Goal: Task Accomplishment & Management: Use online tool/utility

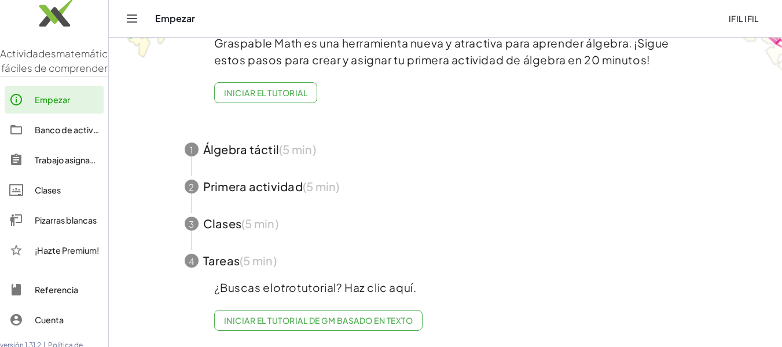
scroll to position [5, 0]
click at [63, 226] on div "Pizarras blancas" at bounding box center [67, 220] width 64 height 14
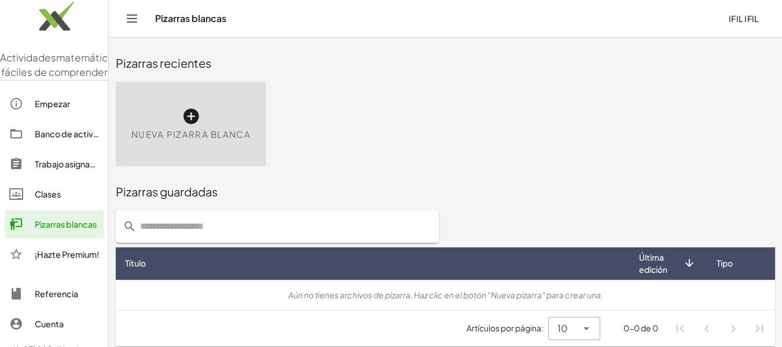
click at [195, 118] on icon at bounding box center [191, 116] width 19 height 19
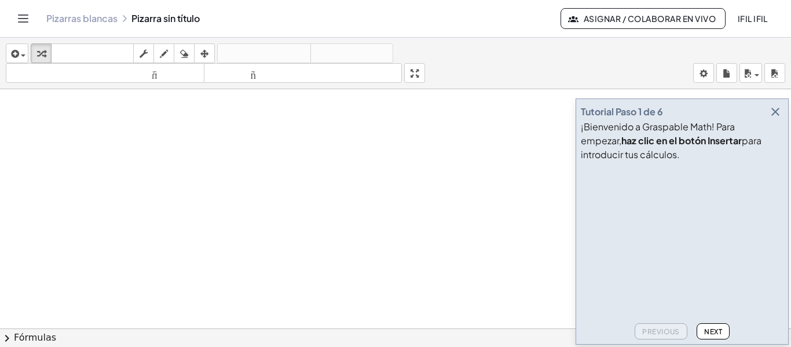
click at [777, 111] on icon "button" at bounding box center [775, 112] width 14 height 14
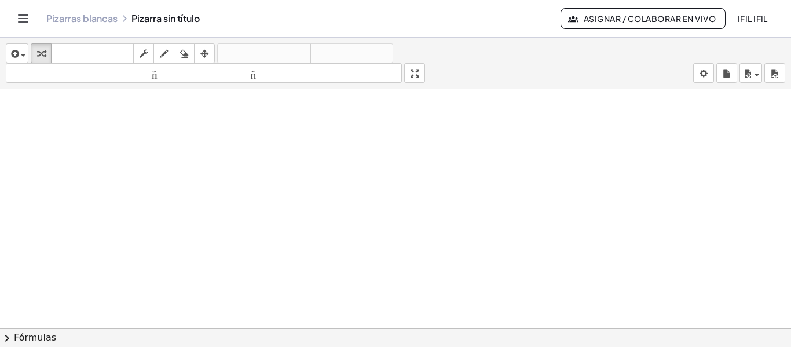
drag, startPoint x: 162, startPoint y: 168, endPoint x: 240, endPoint y: 147, distance: 80.9
click at [240, 147] on div at bounding box center [395, 336] width 791 height 495
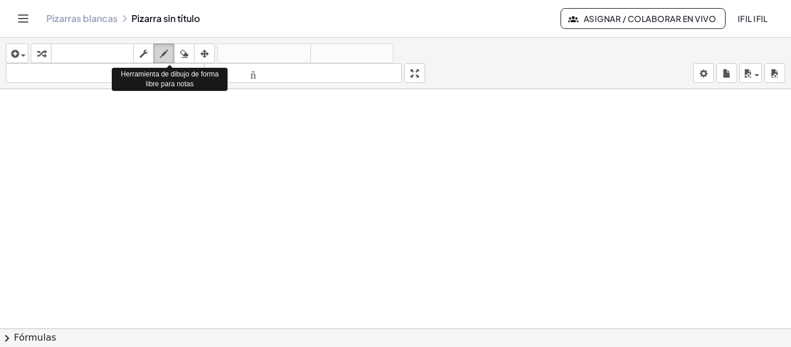
click at [168, 53] on icon "button" at bounding box center [164, 54] width 8 height 14
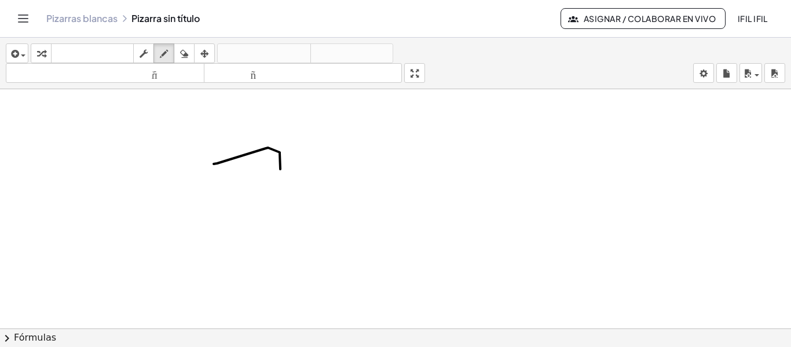
drag, startPoint x: 214, startPoint y: 164, endPoint x: 282, endPoint y: 168, distance: 68.5
click at [282, 168] on div at bounding box center [395, 336] width 791 height 495
drag, startPoint x: 323, startPoint y: 156, endPoint x: 354, endPoint y: 183, distance: 41.5
click at [354, 183] on div at bounding box center [395, 336] width 791 height 495
click at [14, 56] on icon "button" at bounding box center [14, 54] width 10 height 14
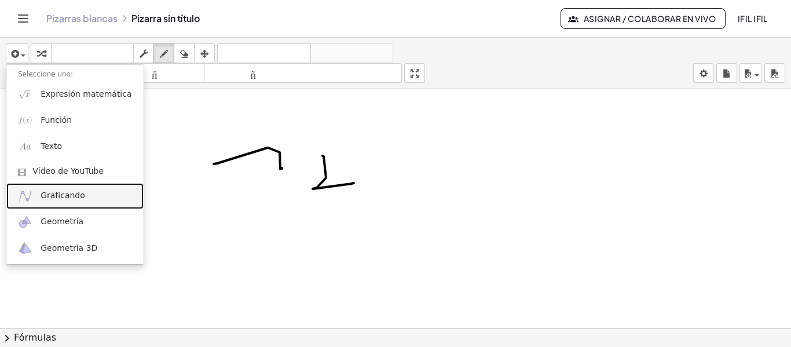
click at [53, 191] on font "Graficando" at bounding box center [63, 195] width 45 height 9
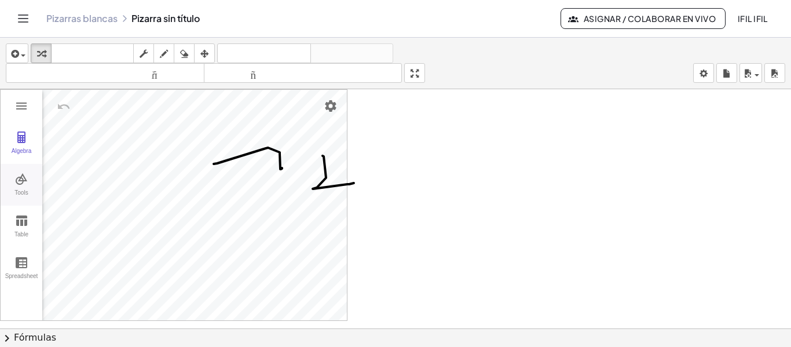
click at [21, 184] on img "Graphing Calculator" at bounding box center [21, 179] width 14 height 14
click at [72, 235] on img "Vector. Select starting point, then end point" at bounding box center [75, 237] width 46 height 19
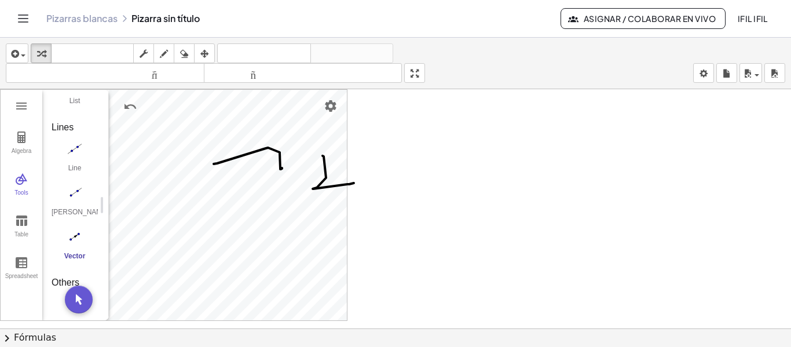
click at [85, 237] on img "Vector. Select starting point, then end point" at bounding box center [75, 237] width 46 height 19
click at [78, 236] on img "Vector. Select starting point, then end point" at bounding box center [75, 237] width 46 height 19
click at [76, 298] on img "Move. Drag or select object" at bounding box center [79, 300] width 28 height 28
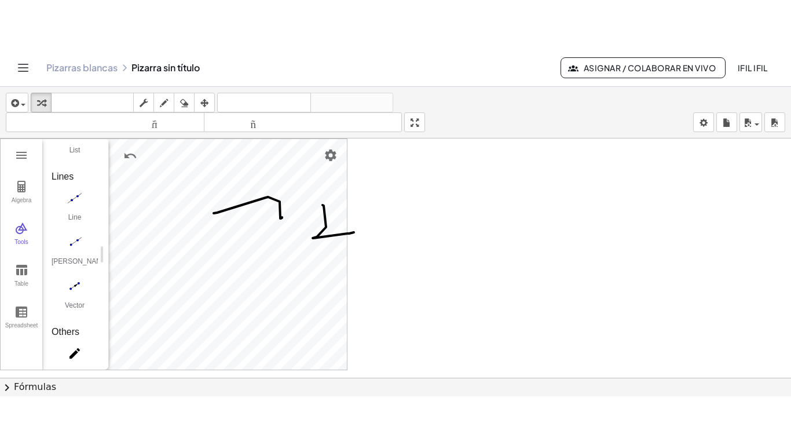
scroll to position [1188, 0]
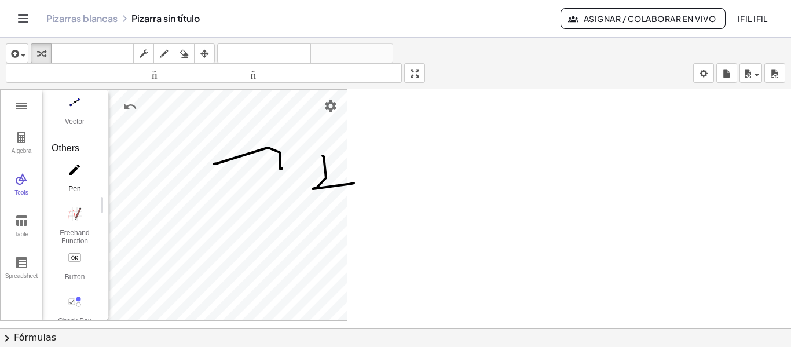
click at [78, 175] on img "Pen. Write or draw, change color using the Style Bar" at bounding box center [75, 169] width 46 height 19
drag, startPoint x: 395, startPoint y: 152, endPoint x: 397, endPoint y: 184, distance: 31.9
click at [397, 184] on div at bounding box center [395, 336] width 791 height 495
click at [75, 166] on img "Pen. Write or draw, change color using the Style Bar" at bounding box center [75, 169] width 46 height 19
click at [162, 169] on div "Graphing Calculator" at bounding box center [228, 205] width 238 height 230
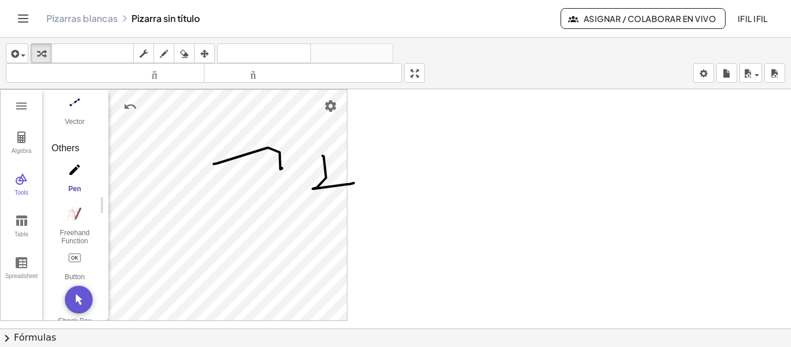
drag, startPoint x: 394, startPoint y: 138, endPoint x: 413, endPoint y: 188, distance: 53.9
click at [413, 188] on div at bounding box center [395, 336] width 791 height 495
click at [419, 144] on div "insertar Seleccione uno: Expresión matemática Función Texto Vídeo de YouTube Gr…" at bounding box center [395, 192] width 791 height 309
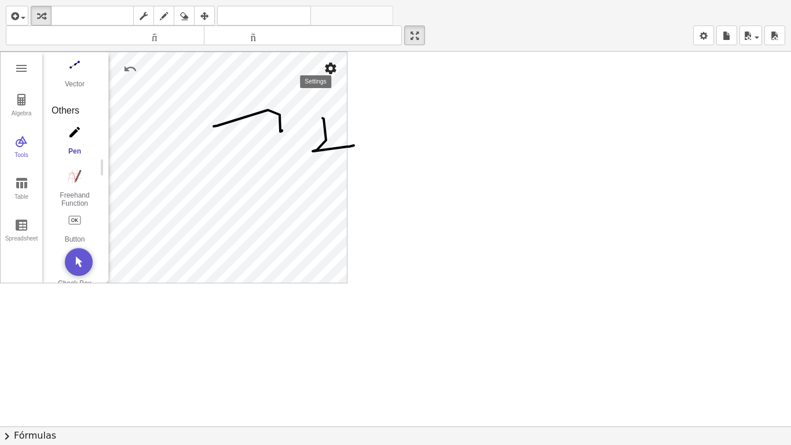
click at [330, 72] on img "Settings" at bounding box center [331, 68] width 14 height 14
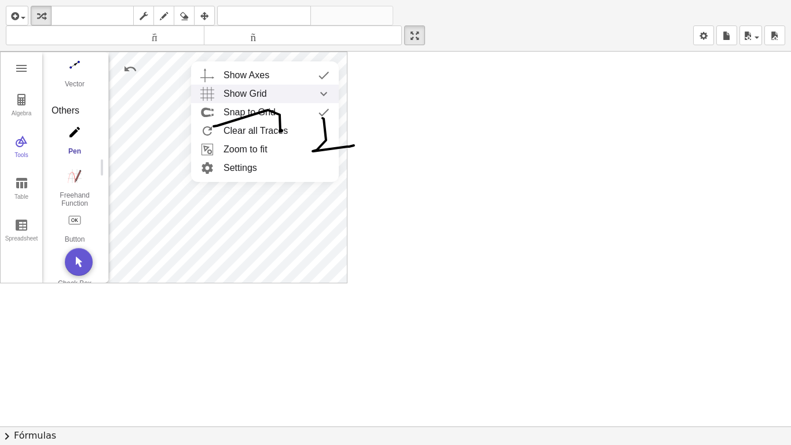
click at [262, 88] on span "Show Grid" at bounding box center [245, 94] width 43 height 19
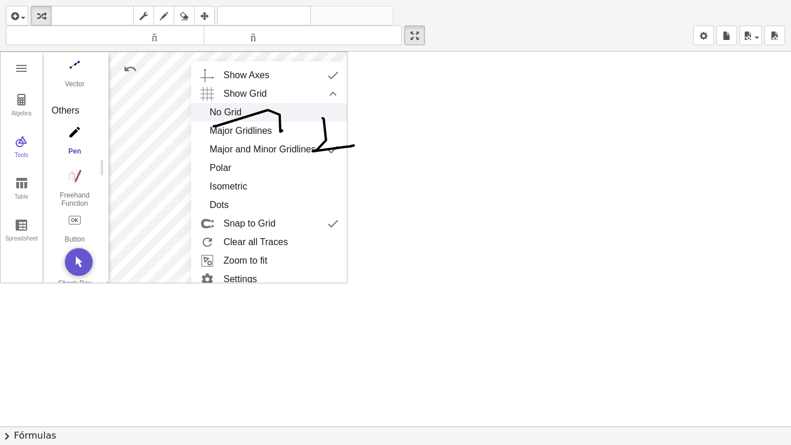
click at [245, 112] on div "No Grid" at bounding box center [270, 112] width 120 height 19
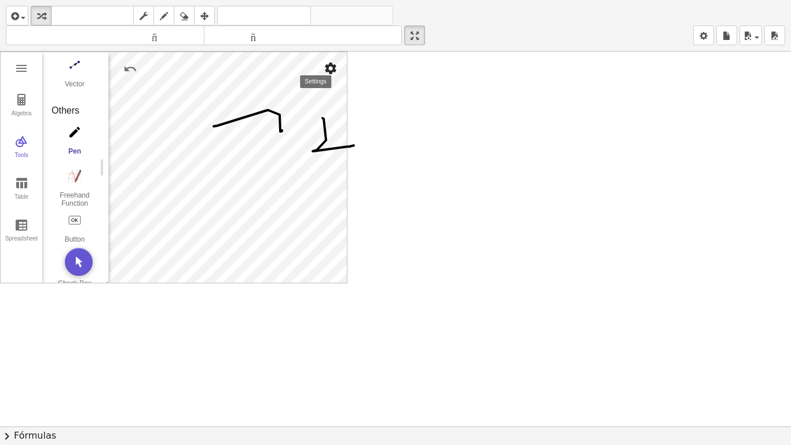
click at [332, 73] on img "Settings" at bounding box center [331, 68] width 14 height 14
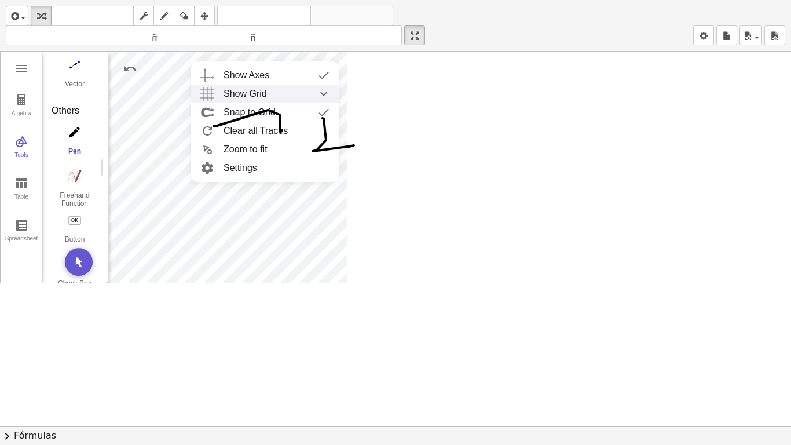
click at [276, 89] on div "Show Grid" at bounding box center [277, 94] width 106 height 19
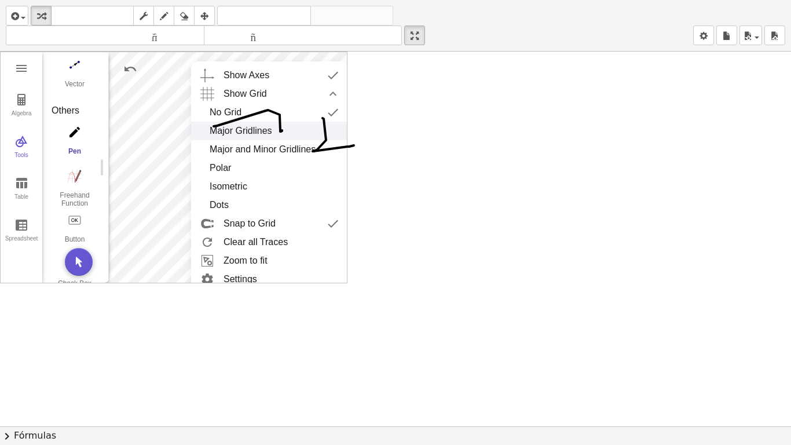
click at [241, 129] on div "Major Gridlines" at bounding box center [241, 131] width 63 height 19
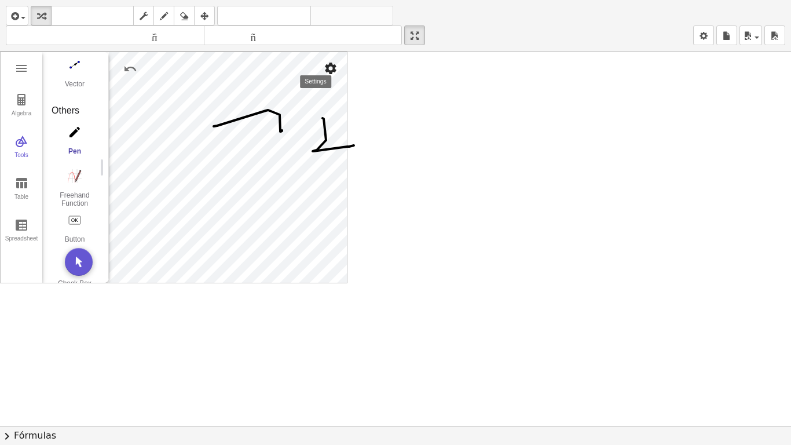
click at [332, 71] on img "Settings" at bounding box center [331, 68] width 14 height 14
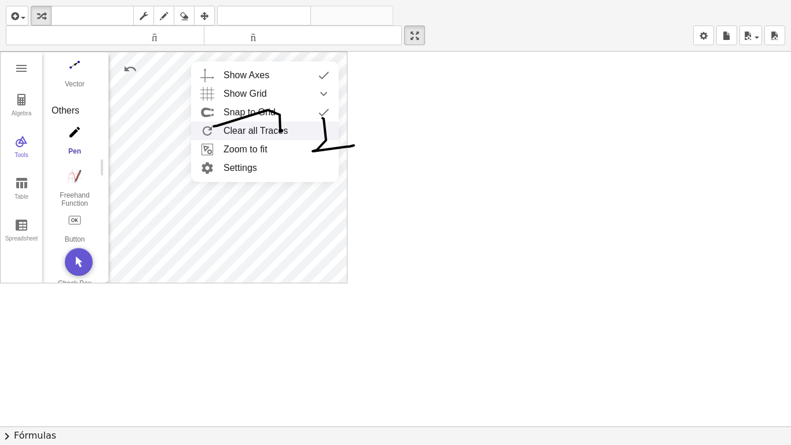
click at [262, 131] on li "Clear all Traces" at bounding box center [265, 131] width 148 height 19
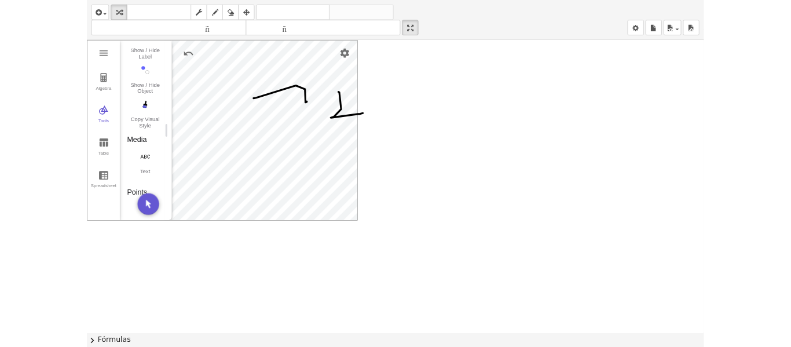
scroll to position [583, 0]
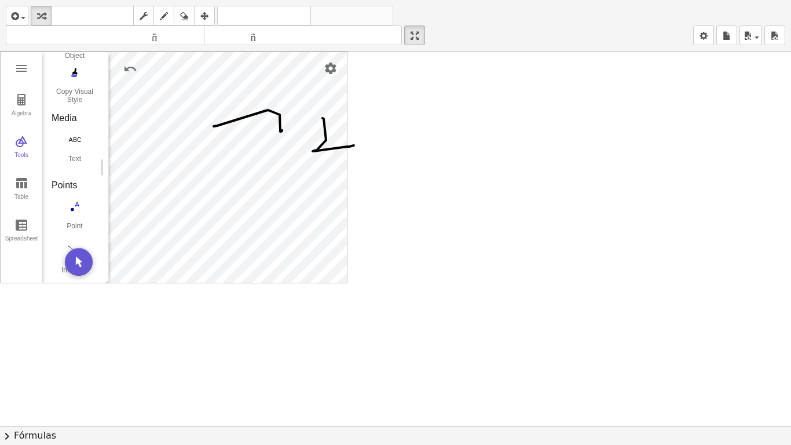
drag, startPoint x: 345, startPoint y: 284, endPoint x: 352, endPoint y: 291, distance: 9.8
click at [352, 291] on div at bounding box center [395, 426] width 791 height 749
click at [380, 309] on div "Algebra Tools Table Spreadsheet (0, 0) B = (2, 2) 1 × (0, 3) 1 × (1.075, 1.075)…" at bounding box center [395, 426] width 791 height 749
click at [188, 42] on icon "tamaño_del_formato" at bounding box center [105, 36] width 193 height 14
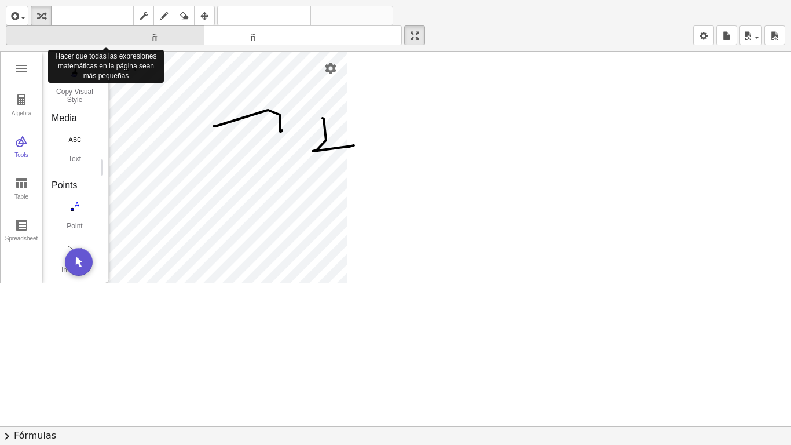
click at [188, 42] on icon "tamaño_del_formato" at bounding box center [105, 36] width 193 height 14
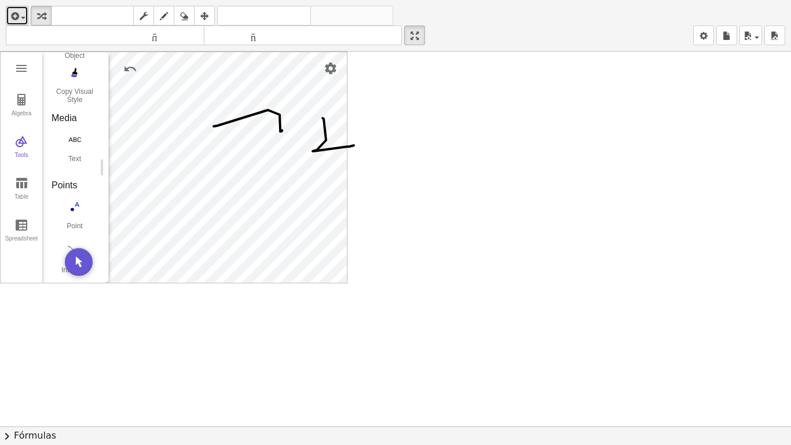
click at [20, 12] on div "button" at bounding box center [17, 16] width 17 height 14
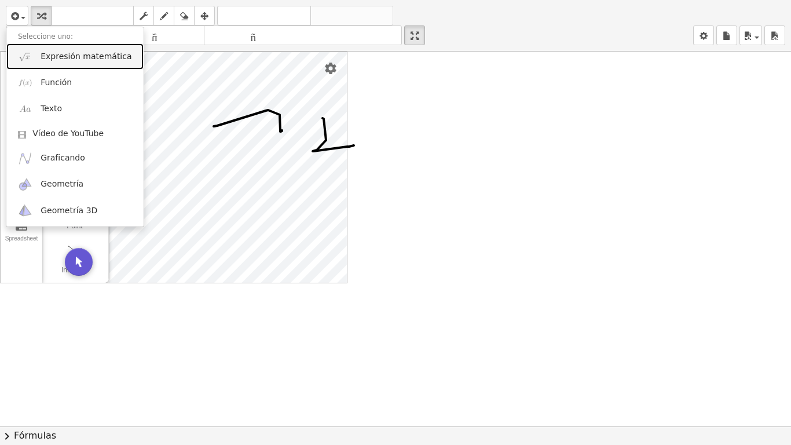
click at [49, 56] on font "Expresión matemática" at bounding box center [86, 56] width 91 height 9
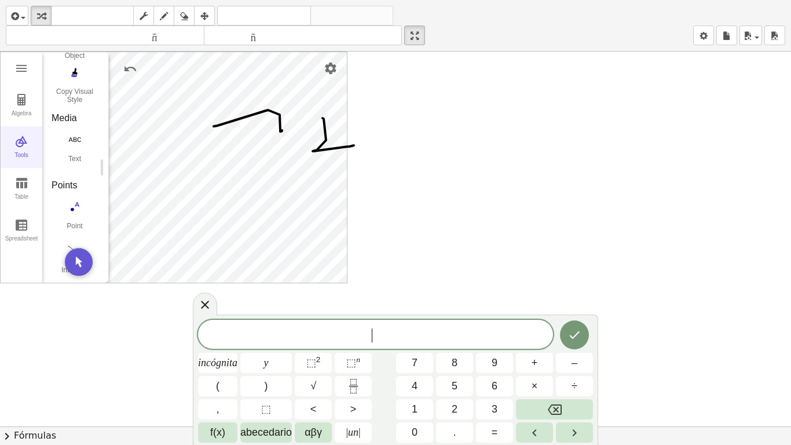
click at [16, 147] on img "Graphing Calculator" at bounding box center [21, 141] width 14 height 14
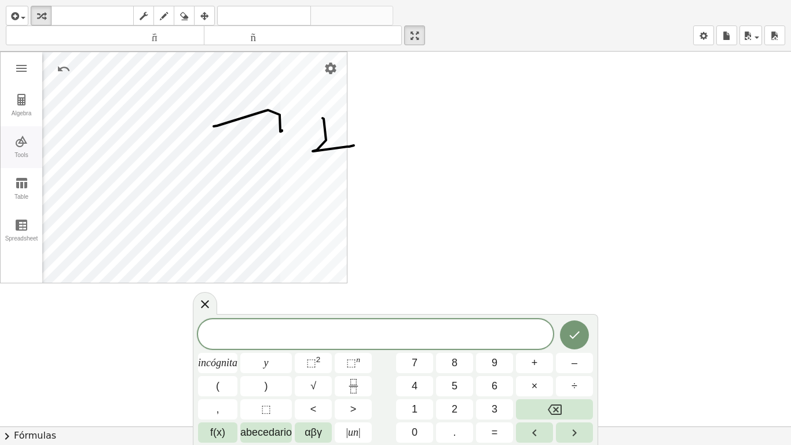
click at [16, 147] on img "Graphing Calculator" at bounding box center [21, 141] width 14 height 14
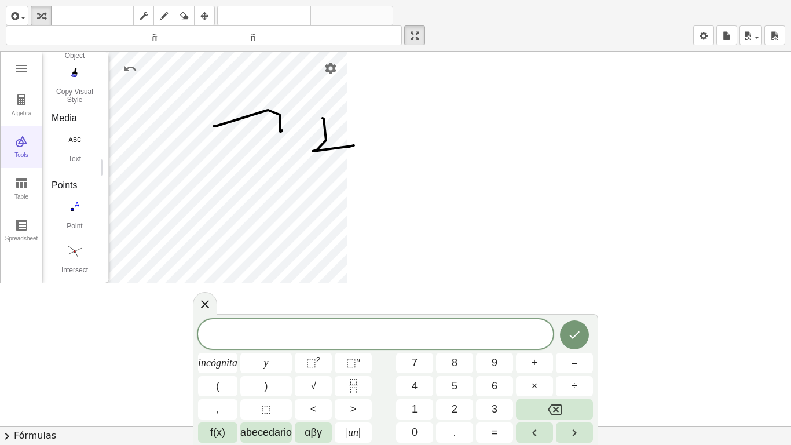
click at [16, 147] on img "Graphing Calculator" at bounding box center [21, 141] width 14 height 14
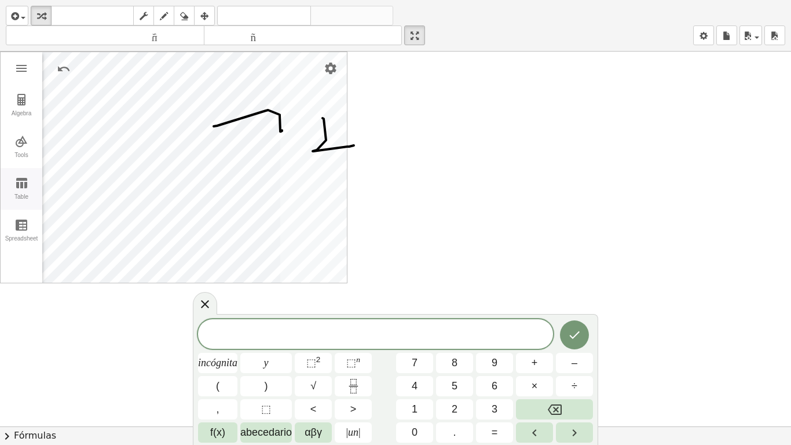
click at [21, 179] on img "Graphing Calculator" at bounding box center [21, 183] width 14 height 14
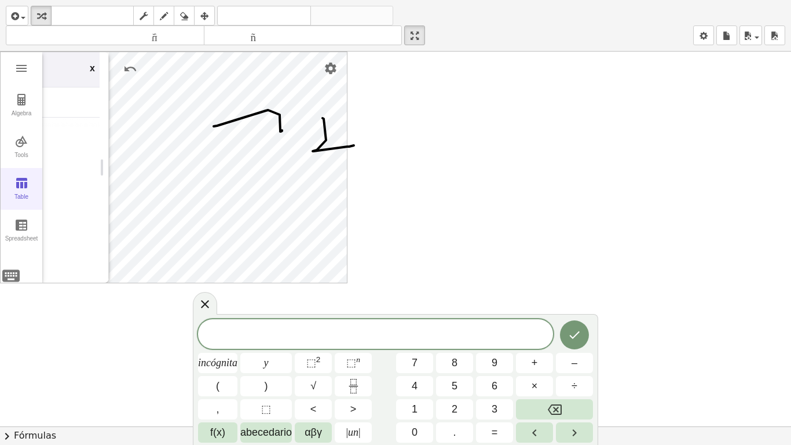
click at [21, 179] on img "Graphing Calculator" at bounding box center [21, 183] width 14 height 14
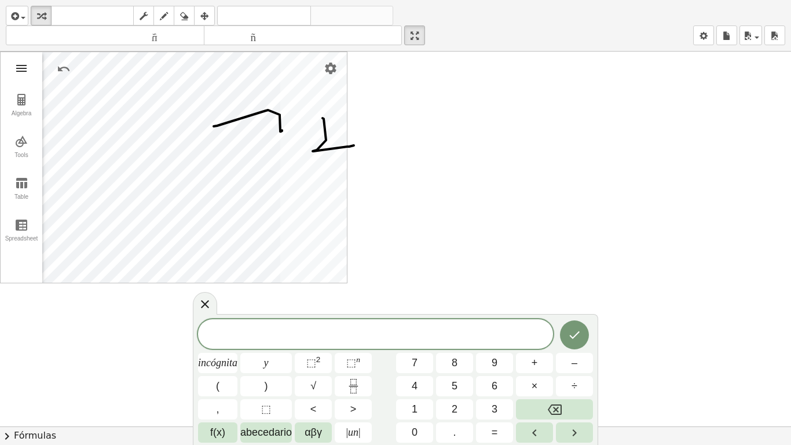
click at [23, 74] on img "Graphing Calculator" at bounding box center [21, 68] width 14 height 14
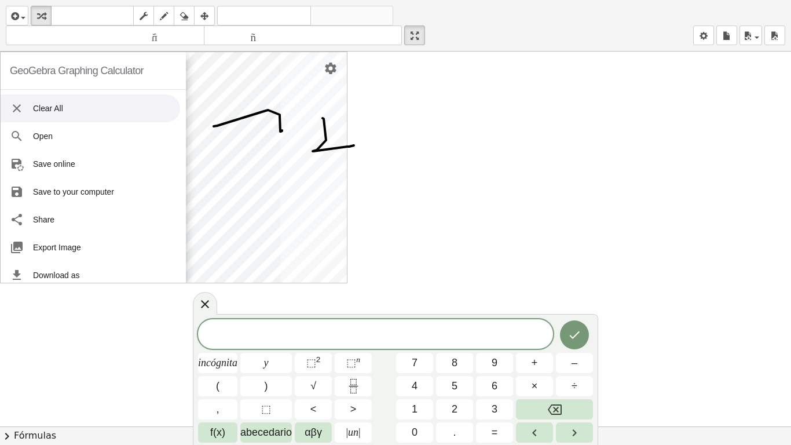
click at [78, 109] on li "Clear All" at bounding box center [91, 108] width 180 height 28
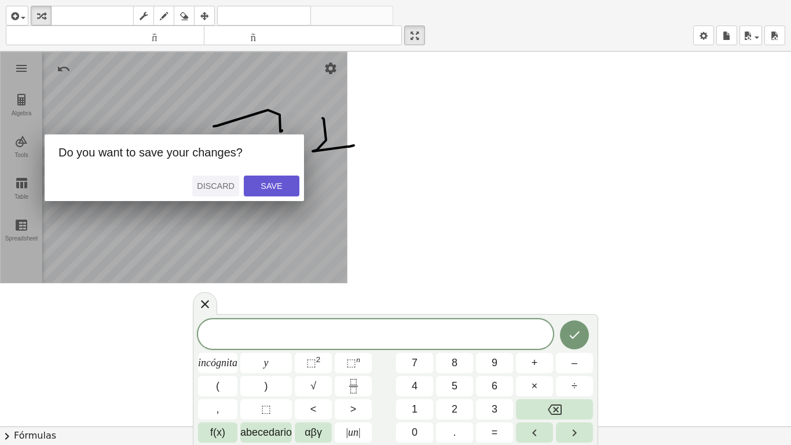
click at [222, 182] on div "Discard" at bounding box center [216, 185] width 38 height 9
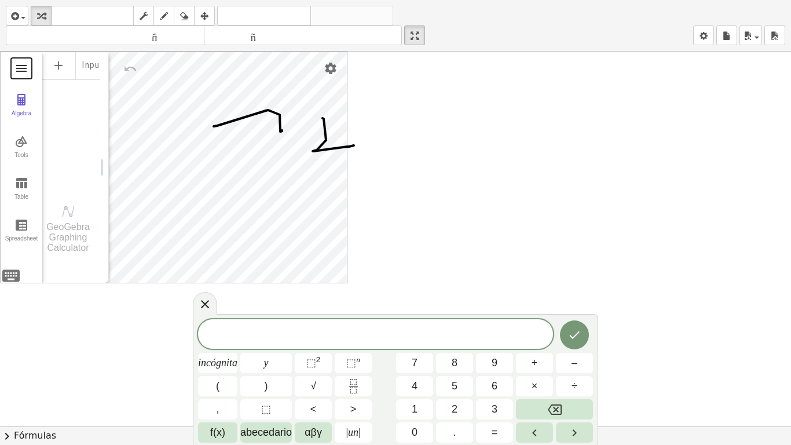
click at [23, 76] on button "Graphing Calculator" at bounding box center [21, 68] width 21 height 21
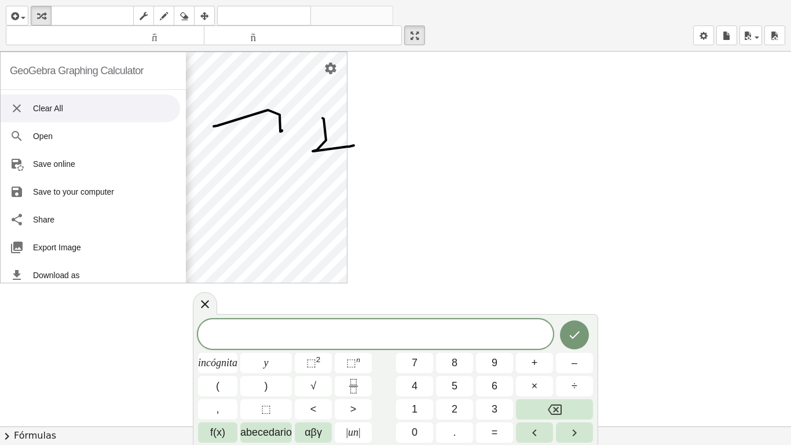
click at [35, 104] on li "Clear All" at bounding box center [91, 108] width 180 height 28
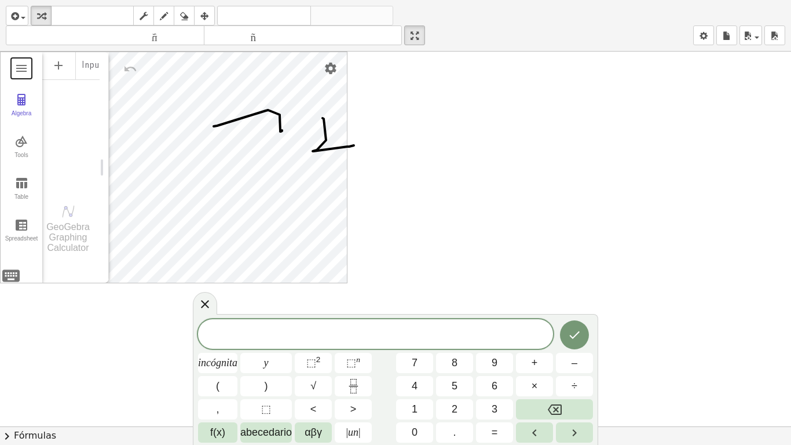
drag, startPoint x: 424, startPoint y: 36, endPoint x: 424, endPoint y: -34, distance: 70.1
click at [424, 0] on html "Actividades matemáticas fáciles de comprender Empezar Banco de actividades Trab…" at bounding box center [395, 222] width 791 height 445
